Goal: Find specific page/section: Find specific page/section

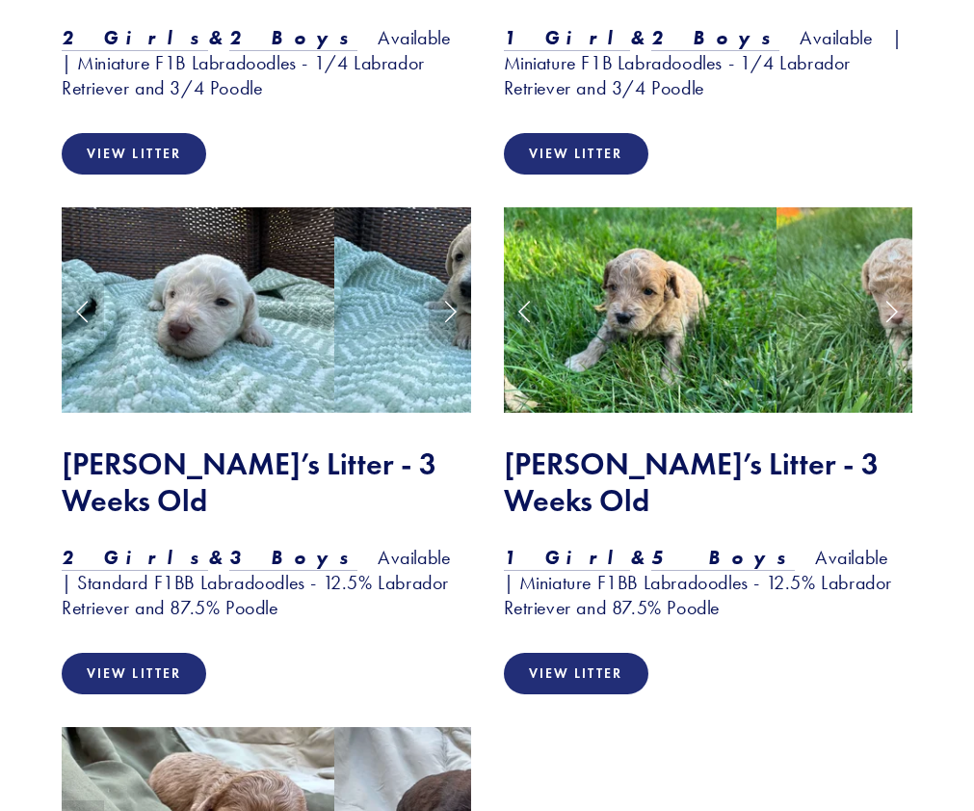
scroll to position [2313, 0]
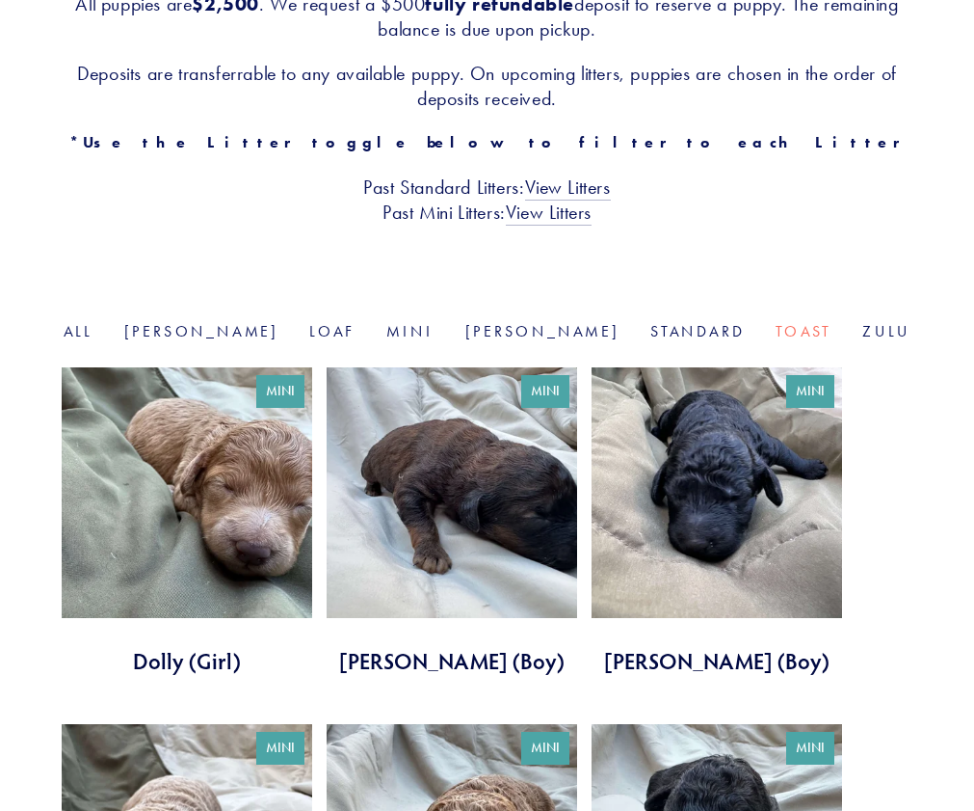
scroll to position [675, 0]
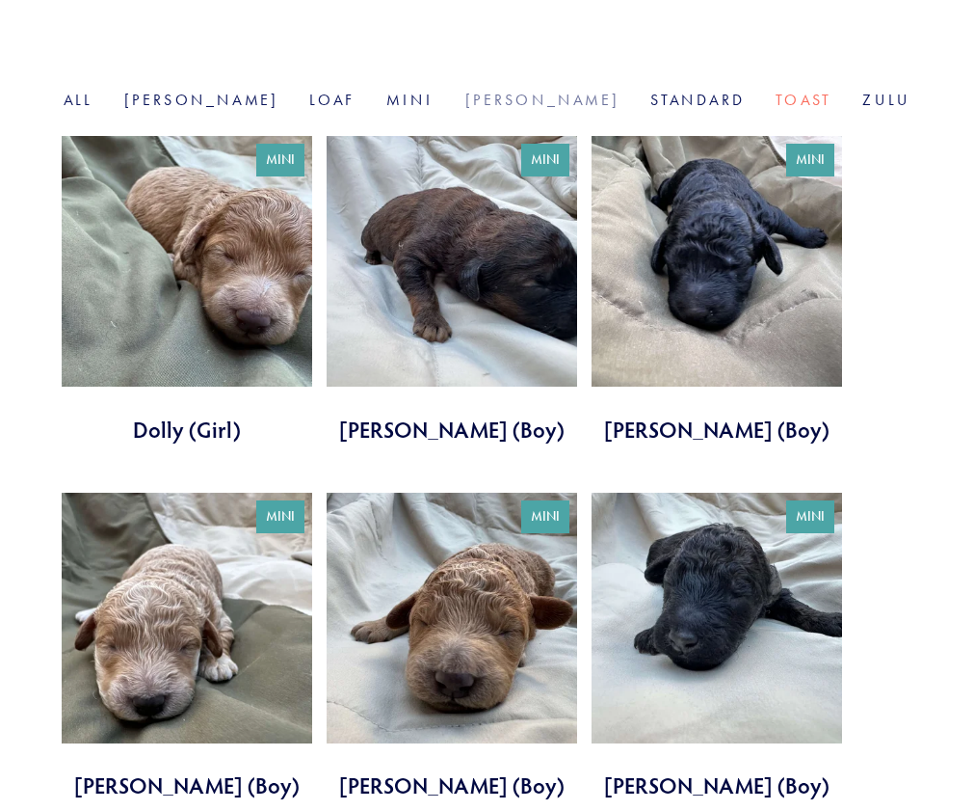
click at [497, 91] on link "[PERSON_NAME]" at bounding box center [543, 100] width 155 height 18
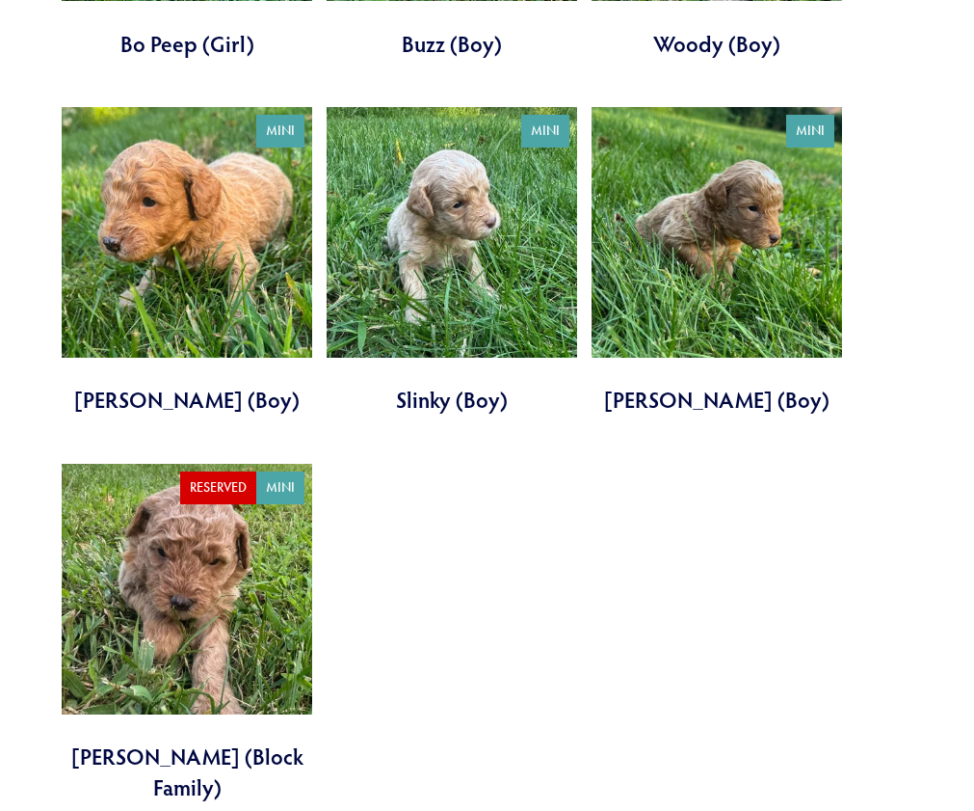
scroll to position [578, 0]
